Goal: Check status: Check status

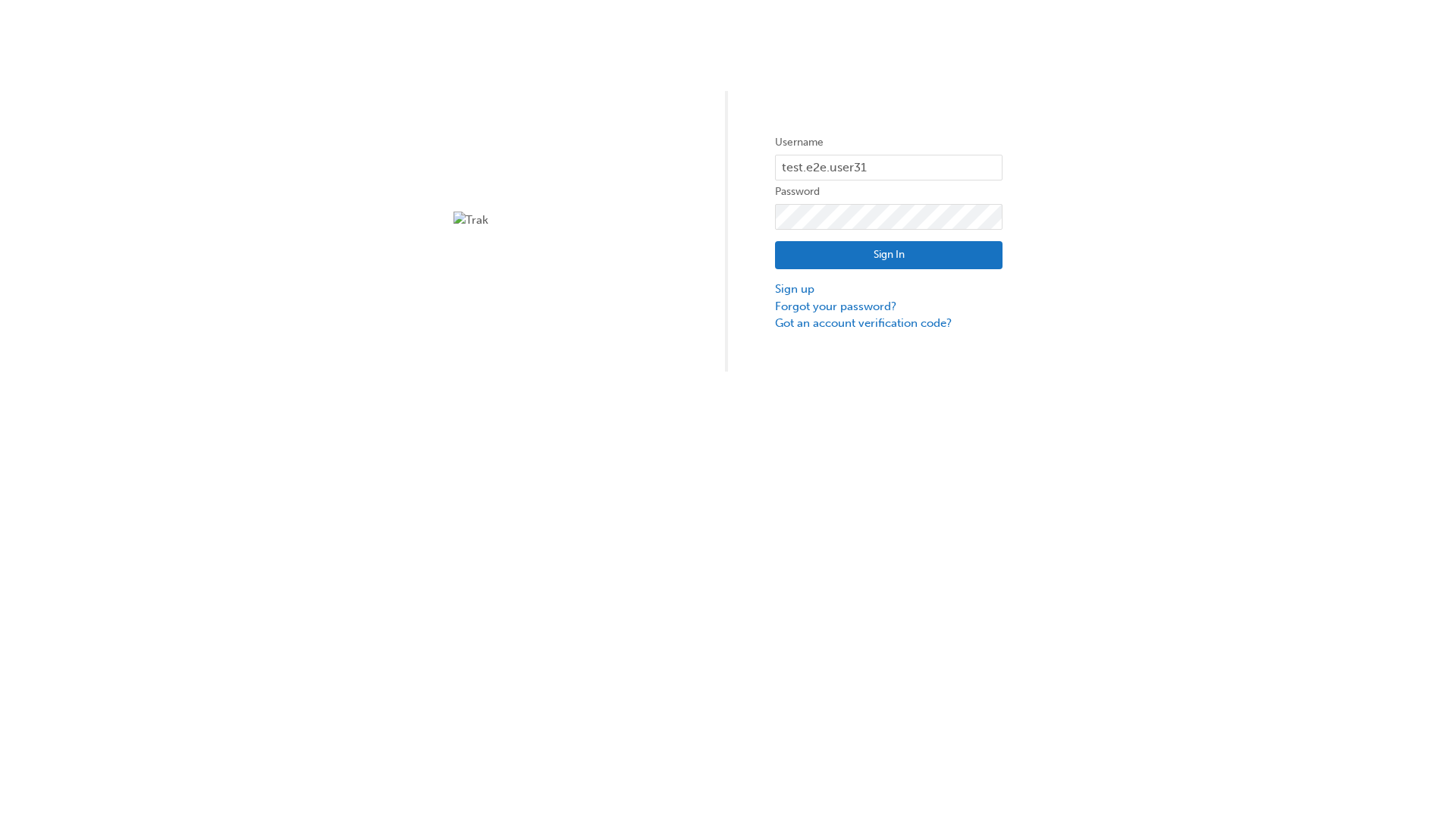
type input "test.e2e.user31"
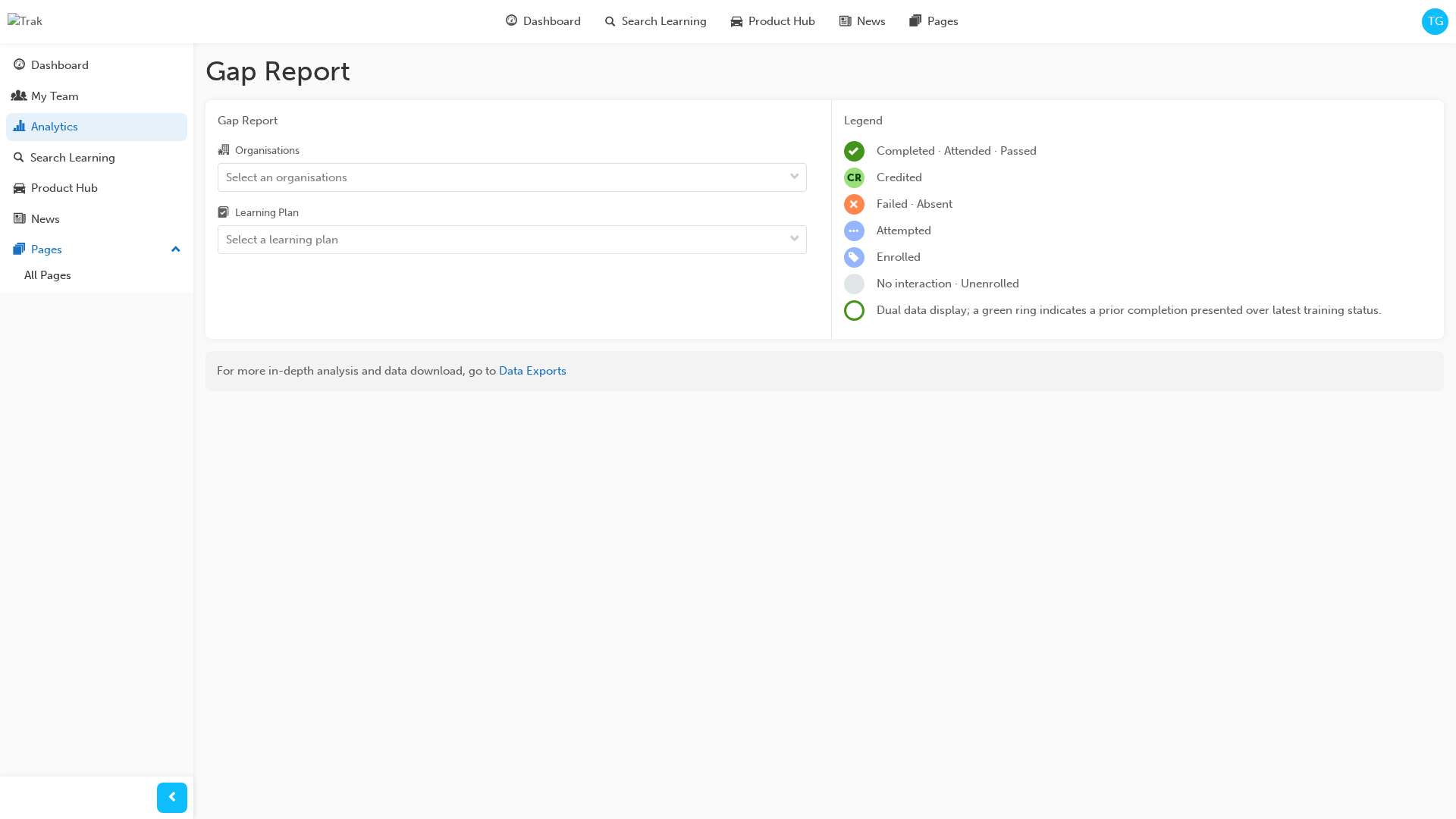
click at [228, 177] on input "Organisations Select an organisations" at bounding box center [227, 176] width 2 height 13
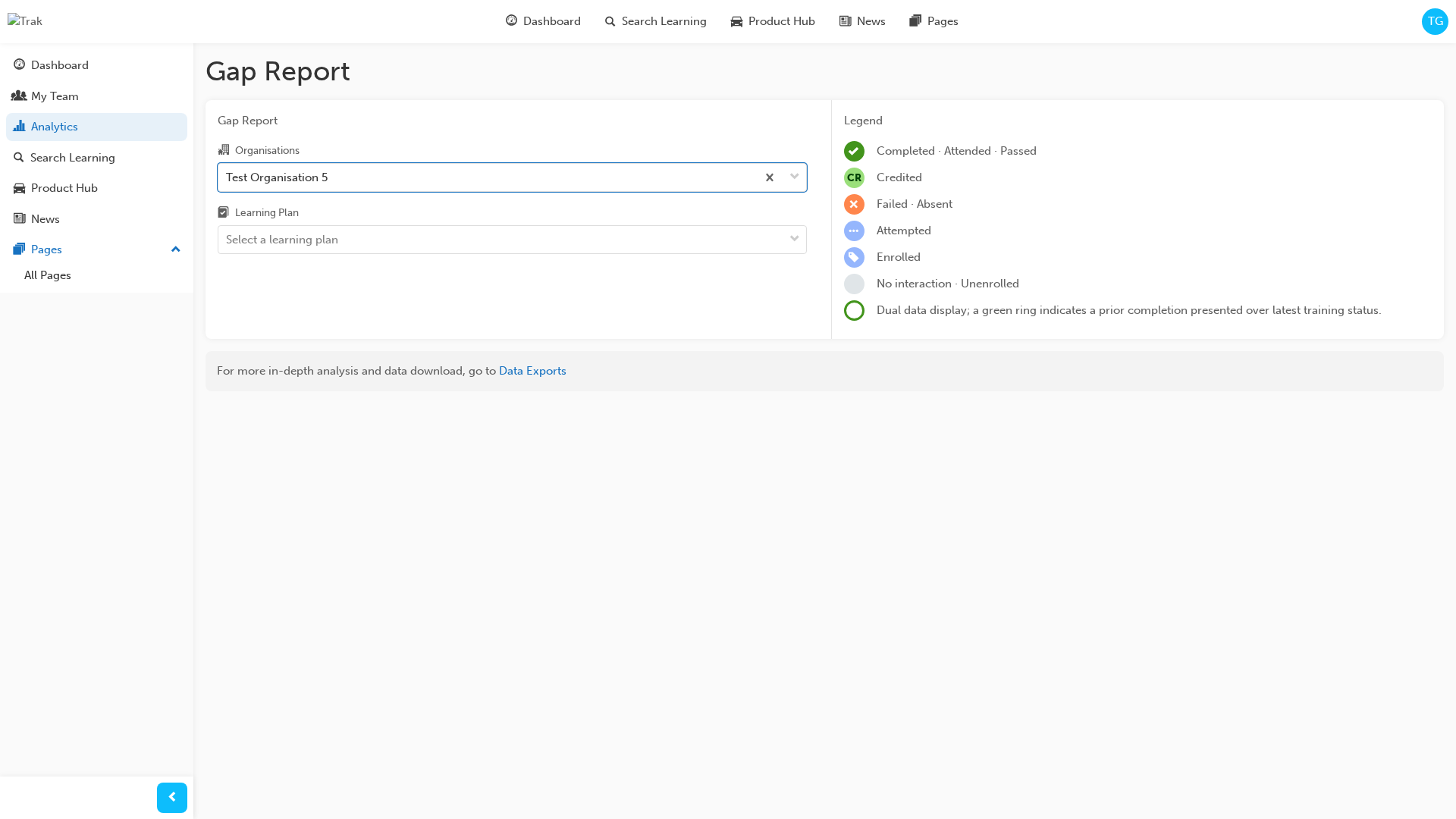
click at [228, 239] on input "Learning Plan Select a learning plan" at bounding box center [227, 239] width 2 height 13
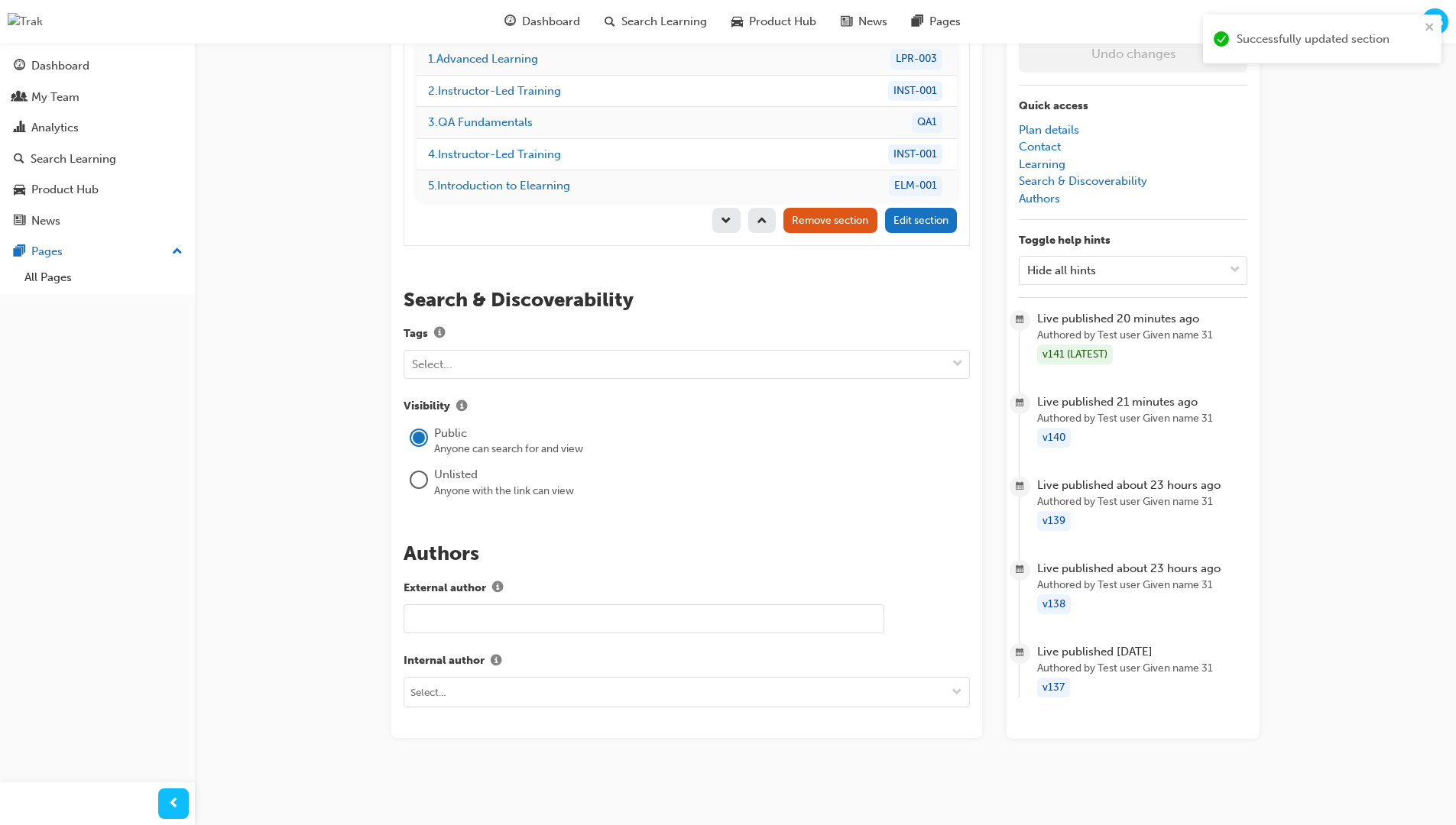
scroll to position [216, 0]
